Goal: Task Accomplishment & Management: Use online tool/utility

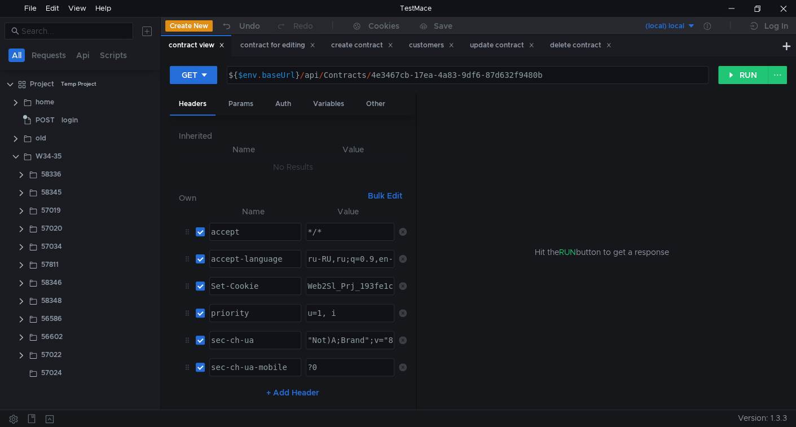
type textarea "${$env.baseUrl}/api/Contracts/4e3467cb-17ea-4a83-9df6-87d632f9480b"
click at [341, 77] on div "${ $env . baseUrl } / api / Contracts / 4e3467cb-17ea-4a83-9df6-87d632f9480b" at bounding box center [466, 84] width 481 height 27
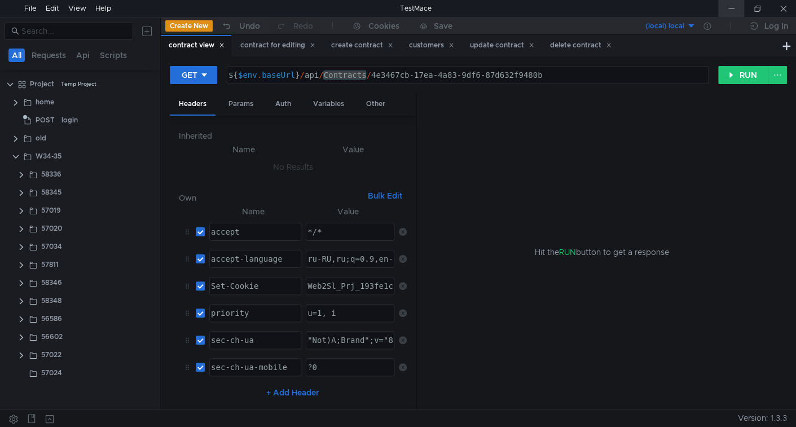
click at [735, 9] on div at bounding box center [731, 8] width 26 height 17
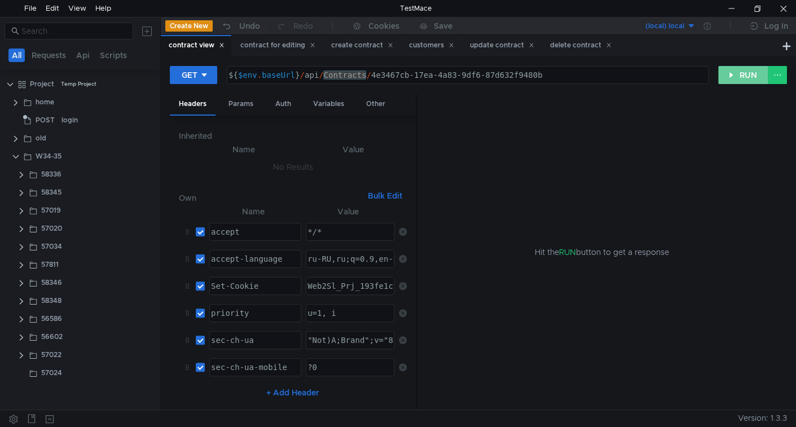
click at [741, 78] on button "RUN" at bounding box center [743, 75] width 50 height 18
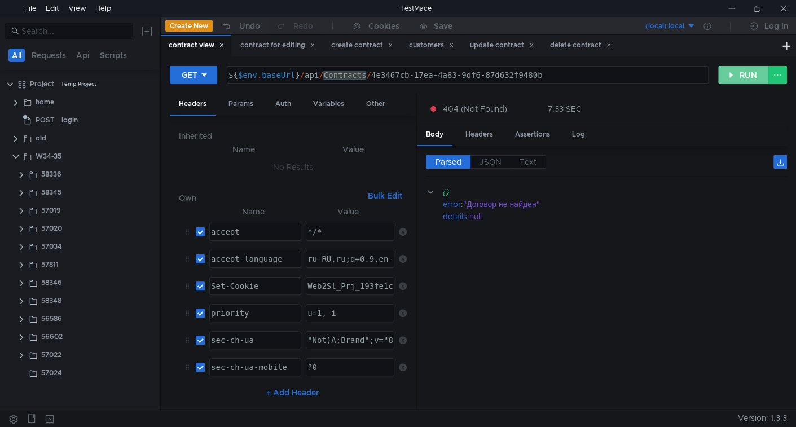
drag, startPoint x: 746, startPoint y: 73, endPoint x: 668, endPoint y: 109, distance: 86.1
click at [746, 73] on button "RUN" at bounding box center [743, 75] width 50 height 18
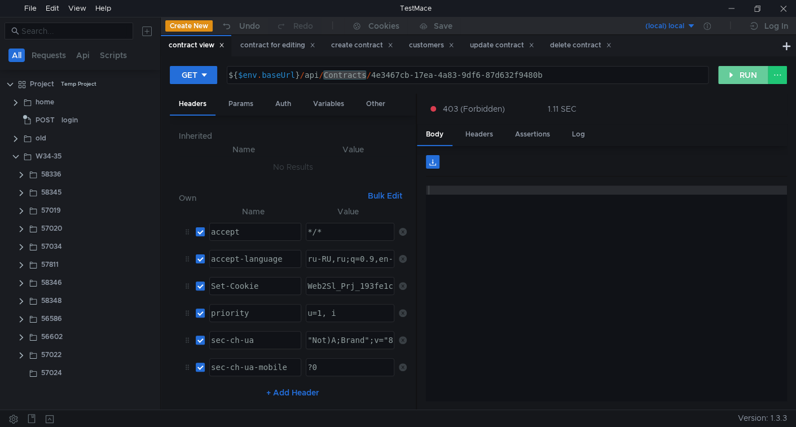
click at [740, 74] on button "RUN" at bounding box center [743, 75] width 50 height 18
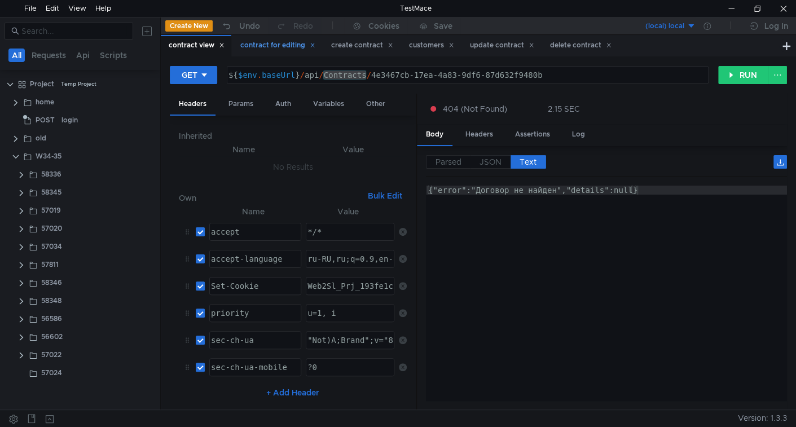
click at [261, 49] on div "contract for editing" at bounding box center [277, 46] width 75 height 12
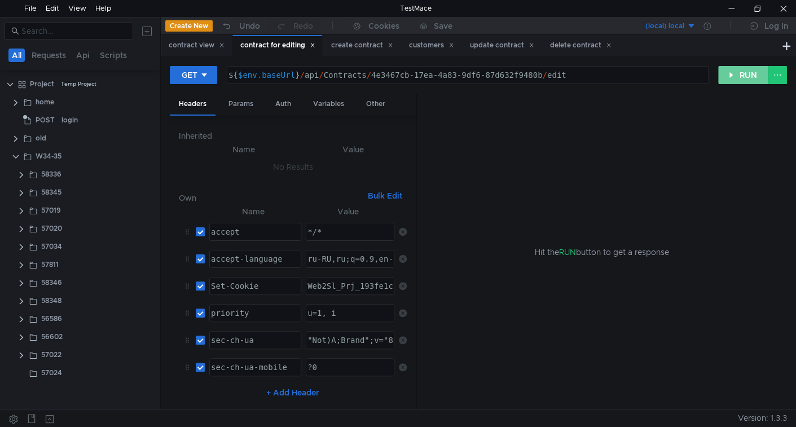
click at [742, 73] on button "RUN" at bounding box center [743, 75] width 50 height 18
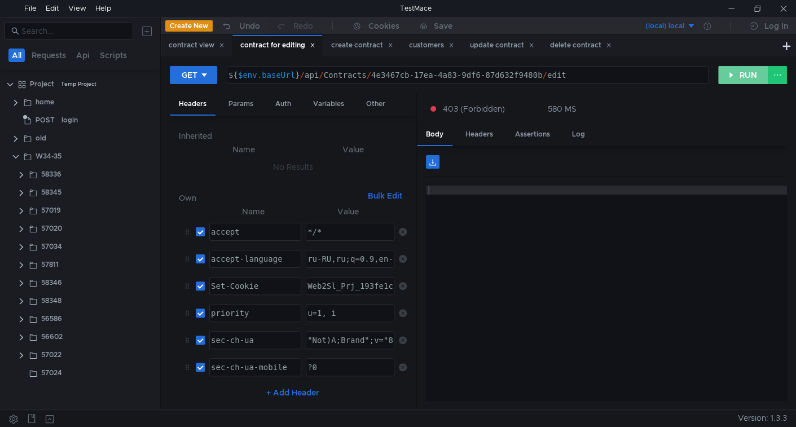
click at [747, 72] on button "RUN" at bounding box center [743, 75] width 50 height 18
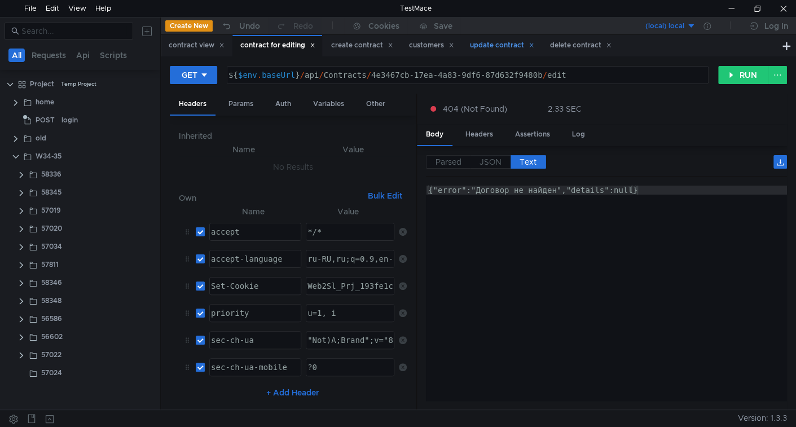
drag, startPoint x: 360, startPoint y: 47, endPoint x: 507, endPoint y: 49, distance: 146.7
click at [361, 47] on div "create contract" at bounding box center [362, 46] width 62 height 12
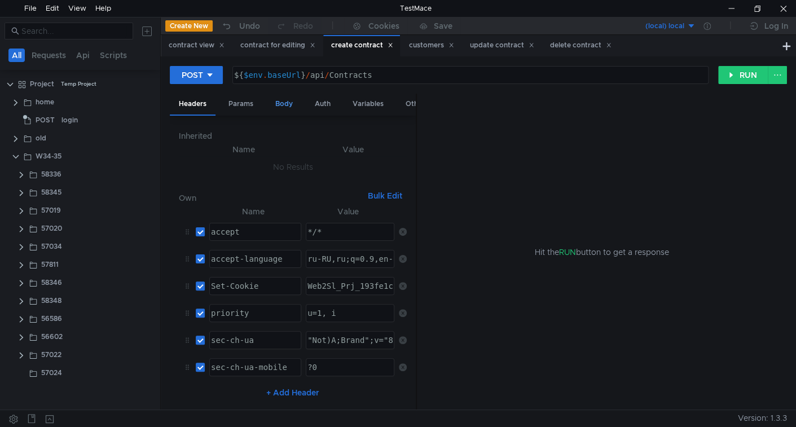
click at [277, 99] on div "Body" at bounding box center [284, 104] width 36 height 21
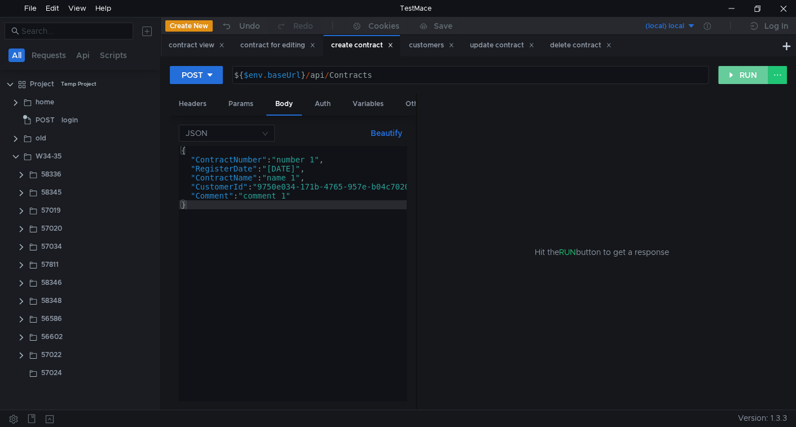
click at [724, 73] on button "RUN" at bounding box center [743, 75] width 50 height 18
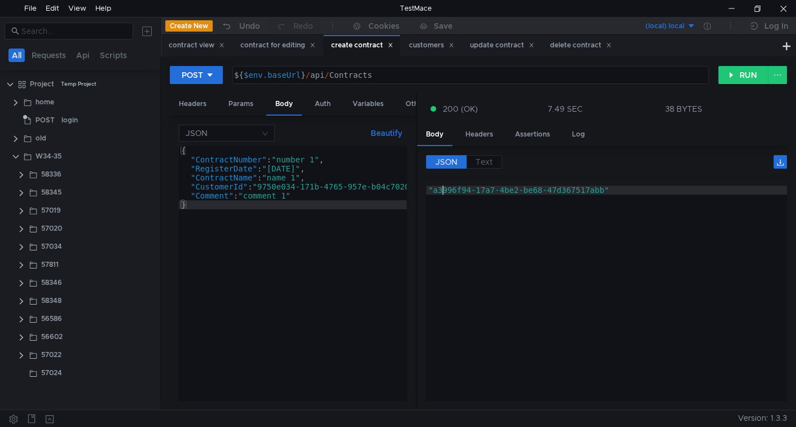
type textarea ""a3996f94-17a7-4be2-be68-47d367517abb""
click at [444, 191] on div ""a3996f94-17a7-4be2-be68-47d367517abb"" at bounding box center [606, 303] width 361 height 234
drag, startPoint x: 445, startPoint y: 191, endPoint x: 585, endPoint y: 188, distance: 140.6
click at [585, 188] on div ""a3996f94-17a7-4be2-be68-47d367517abb"" at bounding box center [606, 303] width 361 height 234
click at [579, 43] on div "delete contract" at bounding box center [581, 46] width 62 height 12
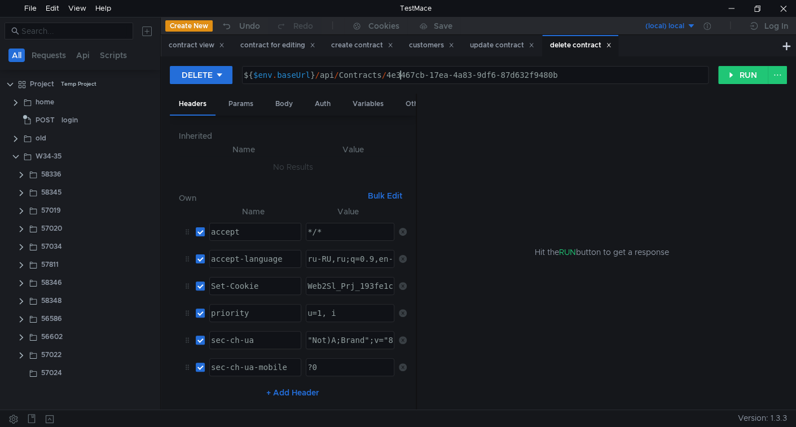
click at [402, 72] on div "${ $env . baseUrl } / api / Contracts / 4e3467cb-17ea-4a83-9df6-87d632f9480b" at bounding box center [475, 84] width 466 height 27
drag, startPoint x: 404, startPoint y: 72, endPoint x: 534, endPoint y: 72, distance: 130.4
click at [534, 72] on div "${ $env . baseUrl } / api / Contracts / 4e3467cb-17ea-4a83-9df6-87d632f9480b" at bounding box center [475, 84] width 466 height 27
paste textarea "a3996f94-17a7-4be2-be68-47d367517ab"
type textarea "${$env.baseUrl}/api/Contracts/a3996f94-17a7-4be2-be68-47d367517abb"
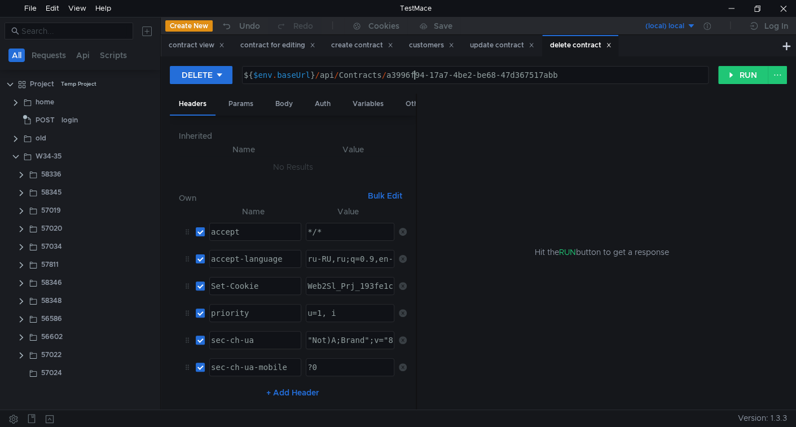
click at [414, 73] on div "${ $env . baseUrl } / api / Contracts / a3996f94-17a7-4be2-be68-47d367517abb" at bounding box center [475, 84] width 466 height 27
drag, startPoint x: 414, startPoint y: 73, endPoint x: 530, endPoint y: 79, distance: 117.0
click at [530, 79] on div "${ $env . baseUrl } / api / Contracts / a3996f94-17a7-4be2-be68-47d367517abb" at bounding box center [475, 84] width 466 height 27
click at [747, 69] on button "RUN" at bounding box center [743, 75] width 50 height 18
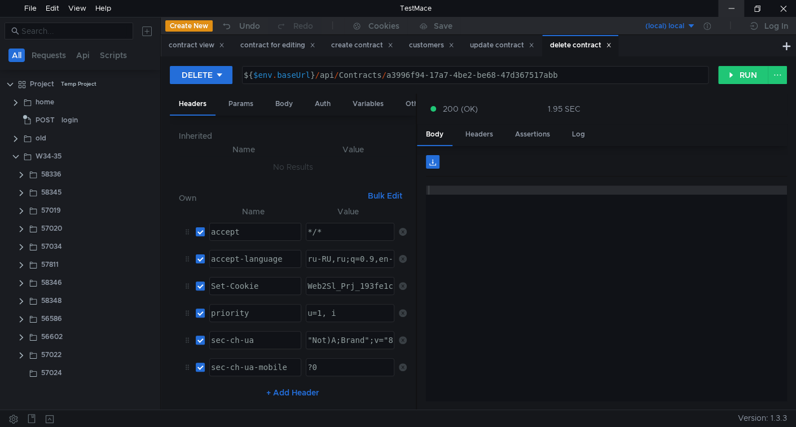
click at [727, 7] on div at bounding box center [731, 8] width 26 height 17
